Goal: Navigation & Orientation: Find specific page/section

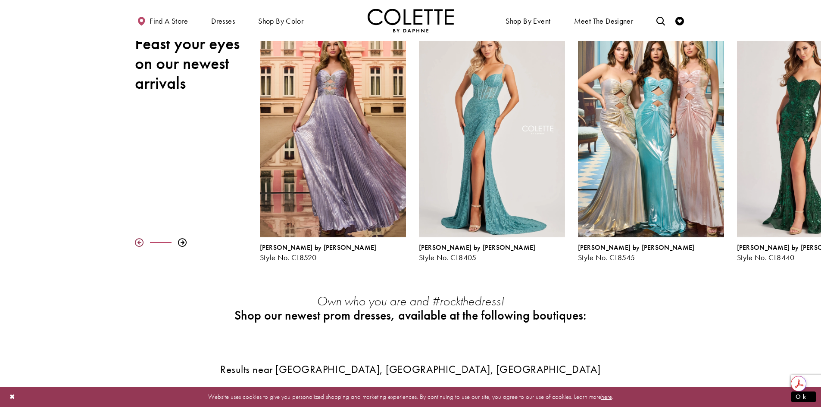
click at [138, 241] on div at bounding box center [139, 242] width 9 height 9
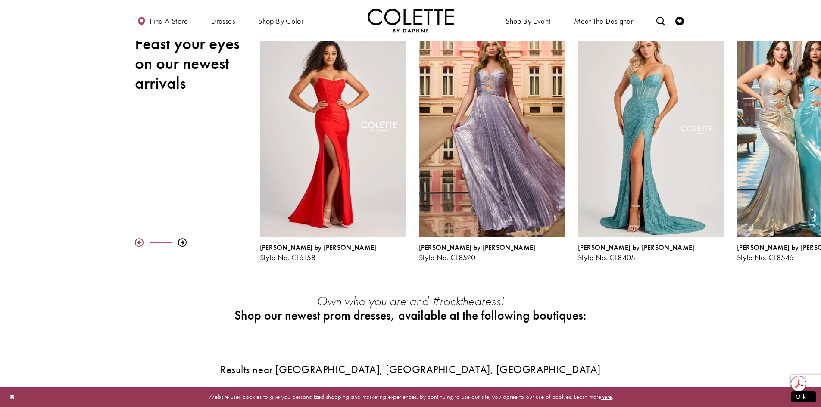
click at [138, 241] on div at bounding box center [139, 242] width 9 height 9
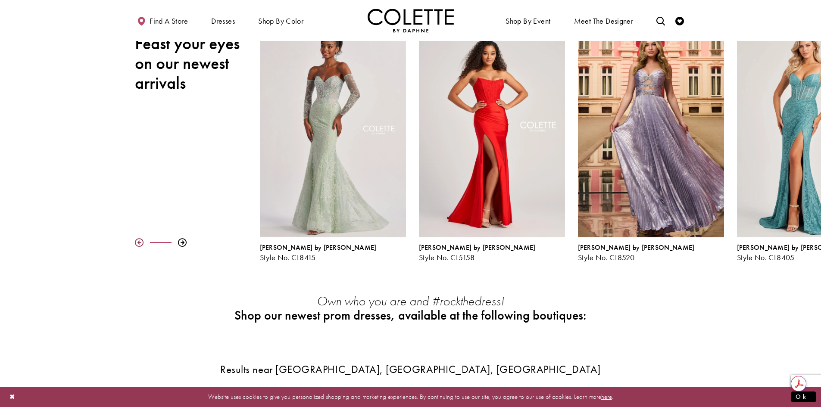
click at [138, 241] on div at bounding box center [139, 242] width 9 height 9
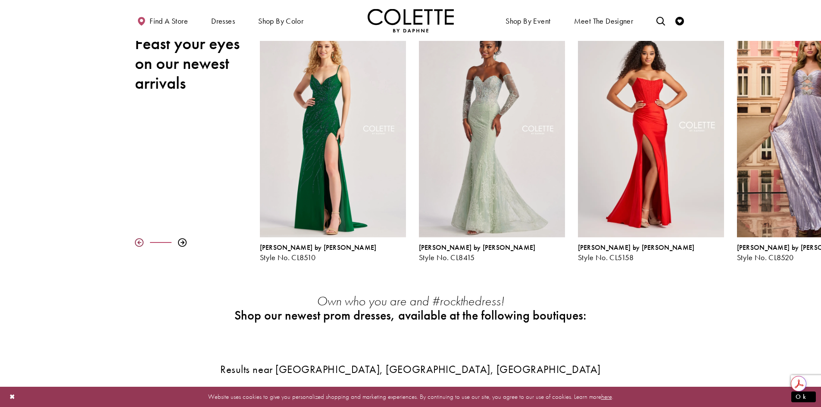
click at [138, 241] on div at bounding box center [139, 242] width 9 height 9
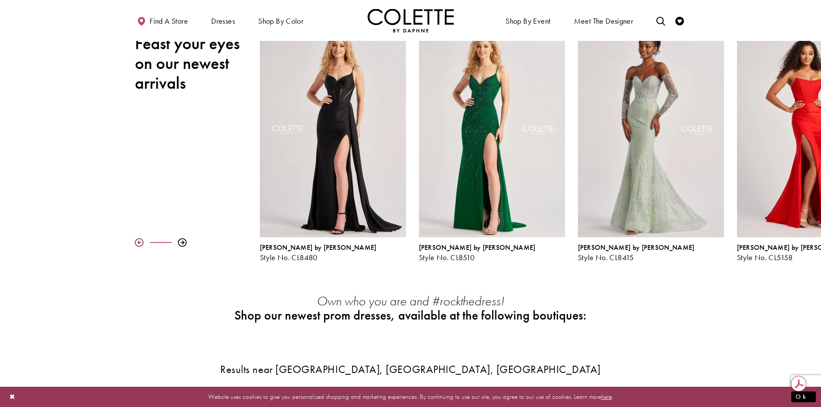
click at [138, 241] on div at bounding box center [139, 242] width 9 height 9
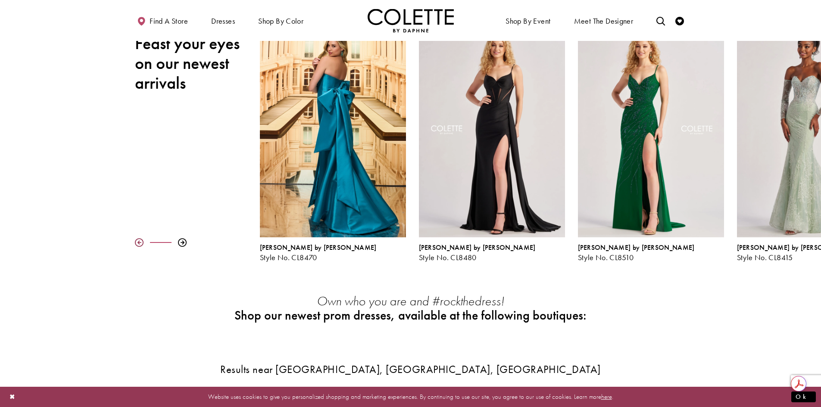
click at [138, 241] on div at bounding box center [139, 242] width 9 height 9
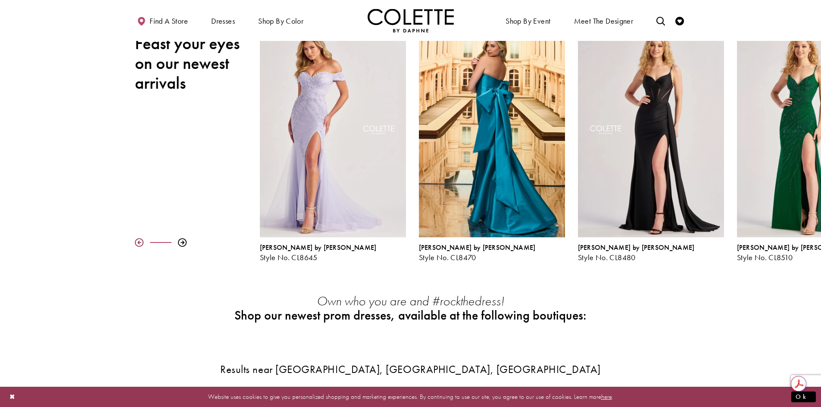
click at [138, 241] on div at bounding box center [139, 242] width 9 height 9
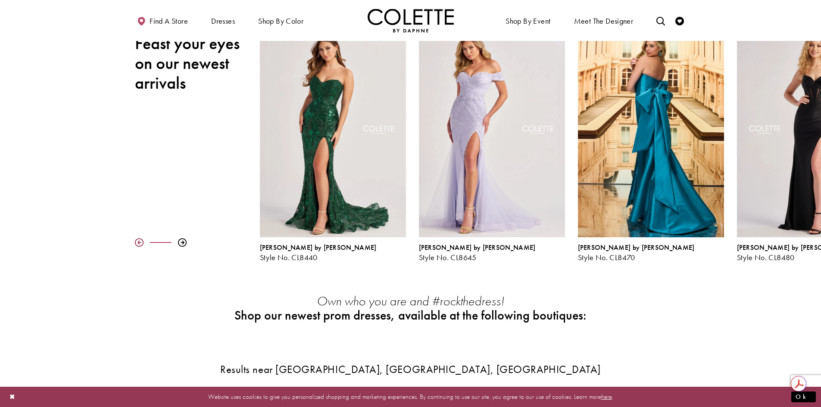
click at [138, 241] on div at bounding box center [139, 242] width 9 height 9
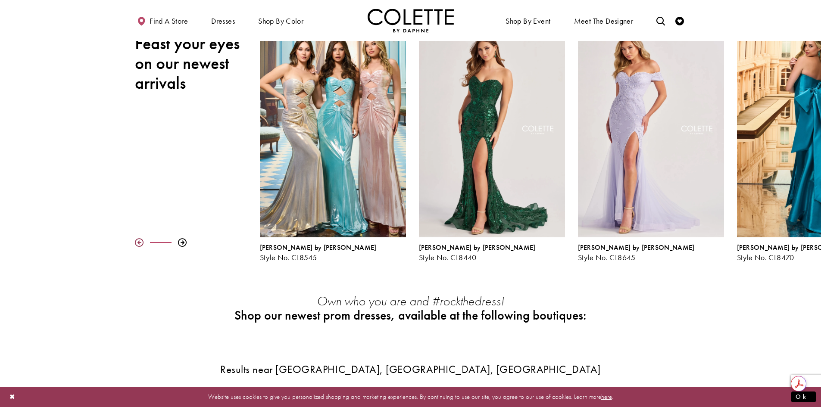
click at [138, 241] on div at bounding box center [139, 242] width 9 height 9
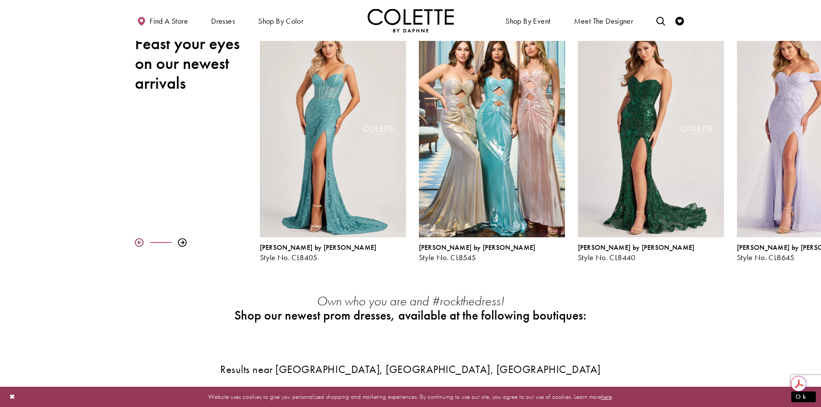
click at [138, 241] on div at bounding box center [139, 242] width 9 height 9
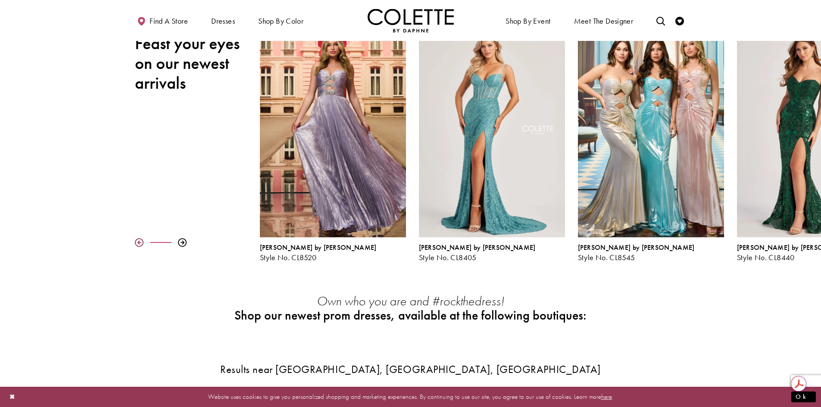
click at [138, 241] on div at bounding box center [139, 242] width 9 height 9
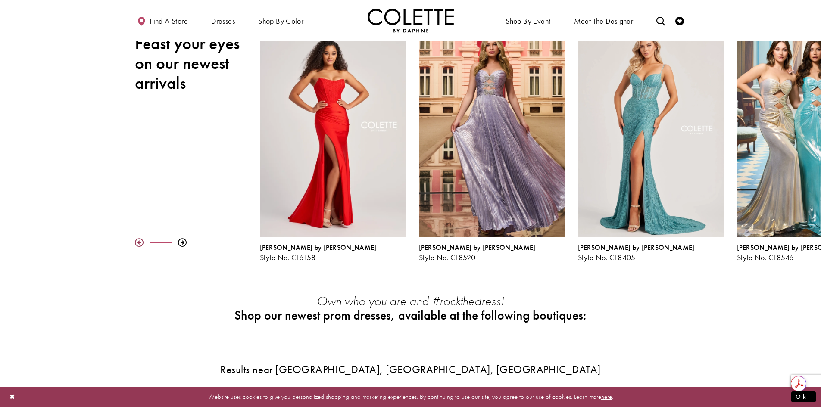
click at [138, 241] on div at bounding box center [139, 242] width 9 height 9
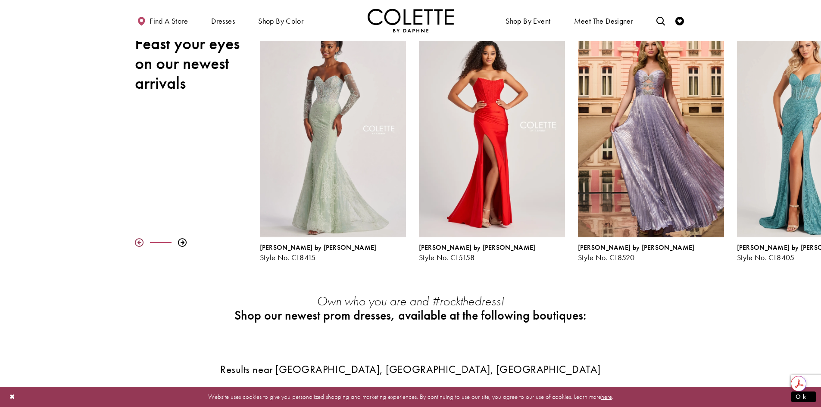
click at [138, 241] on div at bounding box center [139, 242] width 9 height 9
